Goal: Task Accomplishment & Management: Use online tool/utility

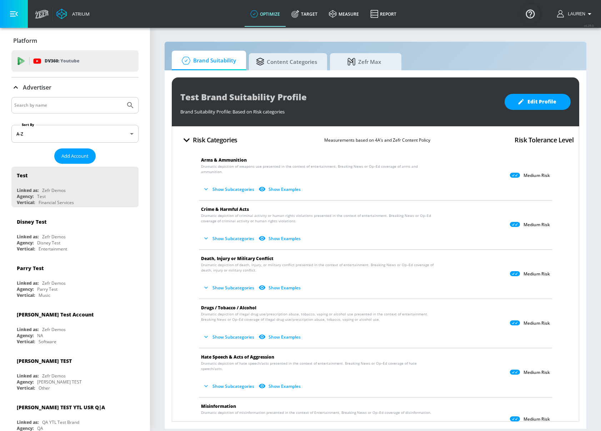
click at [65, 107] on input "Search by name" at bounding box center [68, 105] width 108 height 9
type input "[PERSON_NAME]"
click at [122, 97] on button "Submit Search" at bounding box center [130, 105] width 16 height 16
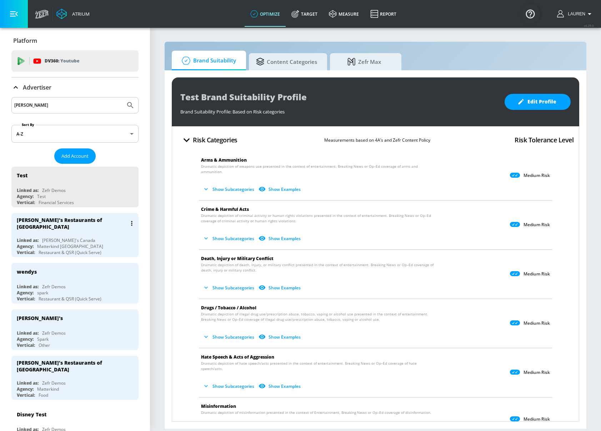
click at [105, 237] on div "Linked as: [PERSON_NAME]'s Canada" at bounding box center [77, 240] width 120 height 6
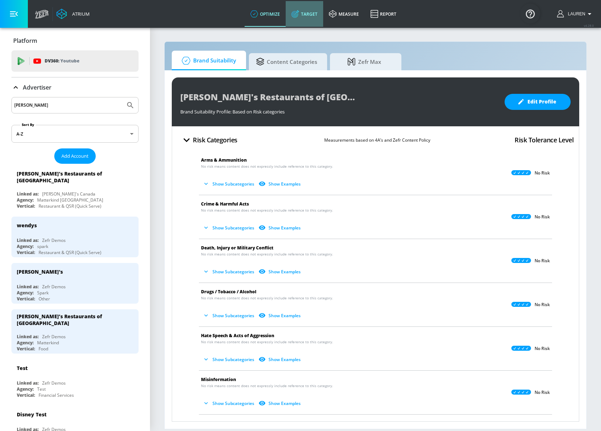
click at [300, 13] on link "Target" at bounding box center [303, 14] width 37 height 26
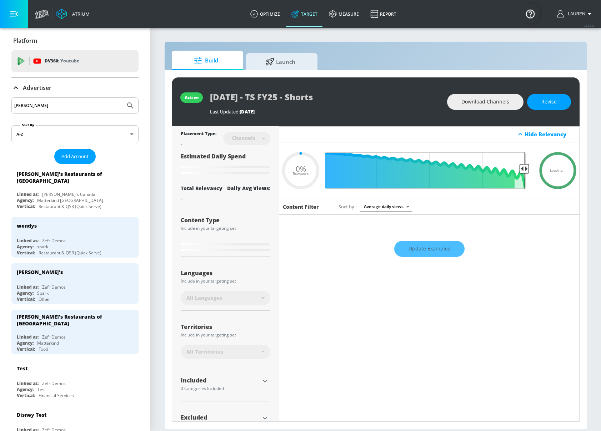
type input "0.05"
click at [274, 63] on div at bounding box center [270, 61] width 11 height 8
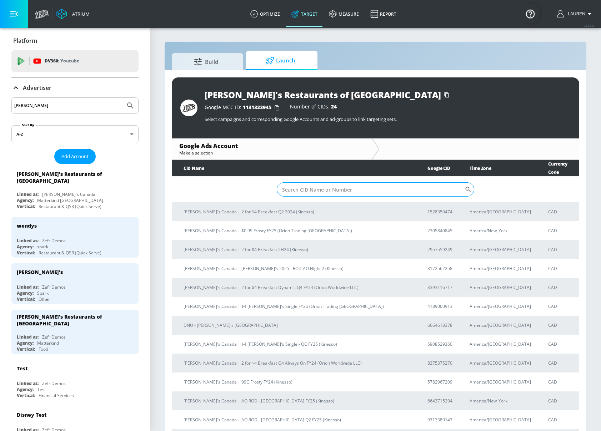
click at [310, 183] on input "Sort By" at bounding box center [371, 189] width 188 height 14
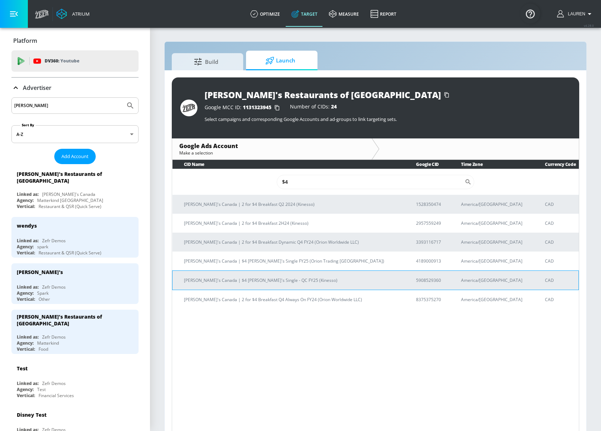
type input "$4"
click at [273, 282] on p "[PERSON_NAME]'s Canada | $4 [PERSON_NAME]'s Single - QC FY25 (Kinesso)" at bounding box center [291, 280] width 215 height 7
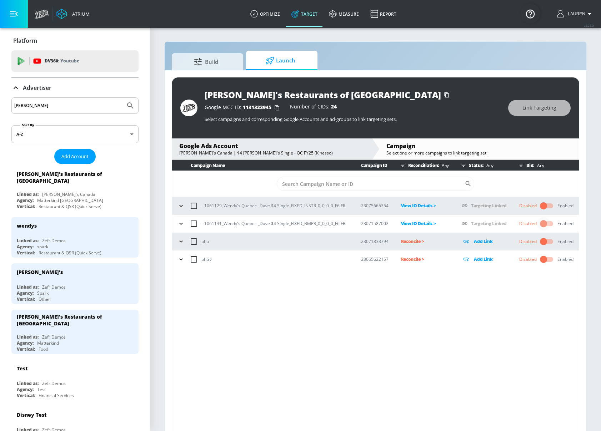
click at [545, 223] on input "checkbox" at bounding box center [543, 224] width 41 height 14
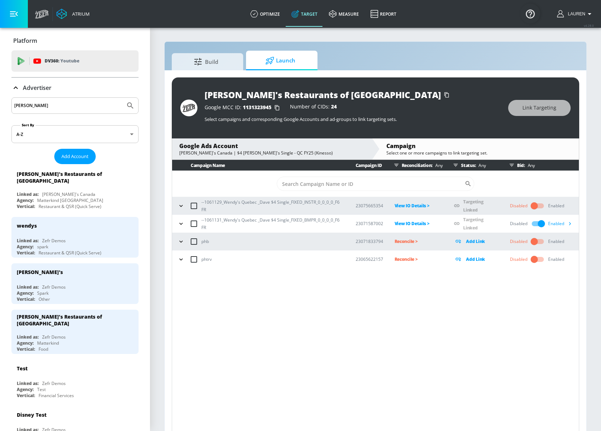
click at [459, 38] on section "Build Launch [PERSON_NAME]'s Restaurants of [GEOGRAPHIC_DATA] Google MCC ID: 11…" at bounding box center [375, 234] width 451 height 414
